Goal: Find specific page/section: Find specific page/section

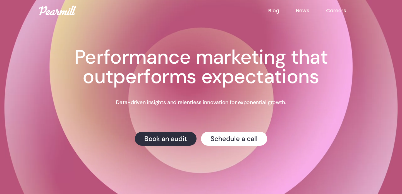
click at [334, 11] on link "Careers" at bounding box center [344, 10] width 37 height 7
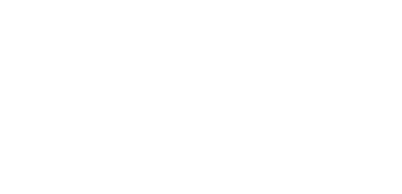
scroll to position [130, 0]
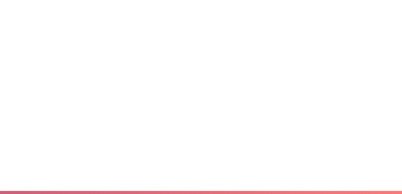
scroll to position [139, 0]
